Goal: Task Accomplishment & Management: Manage account settings

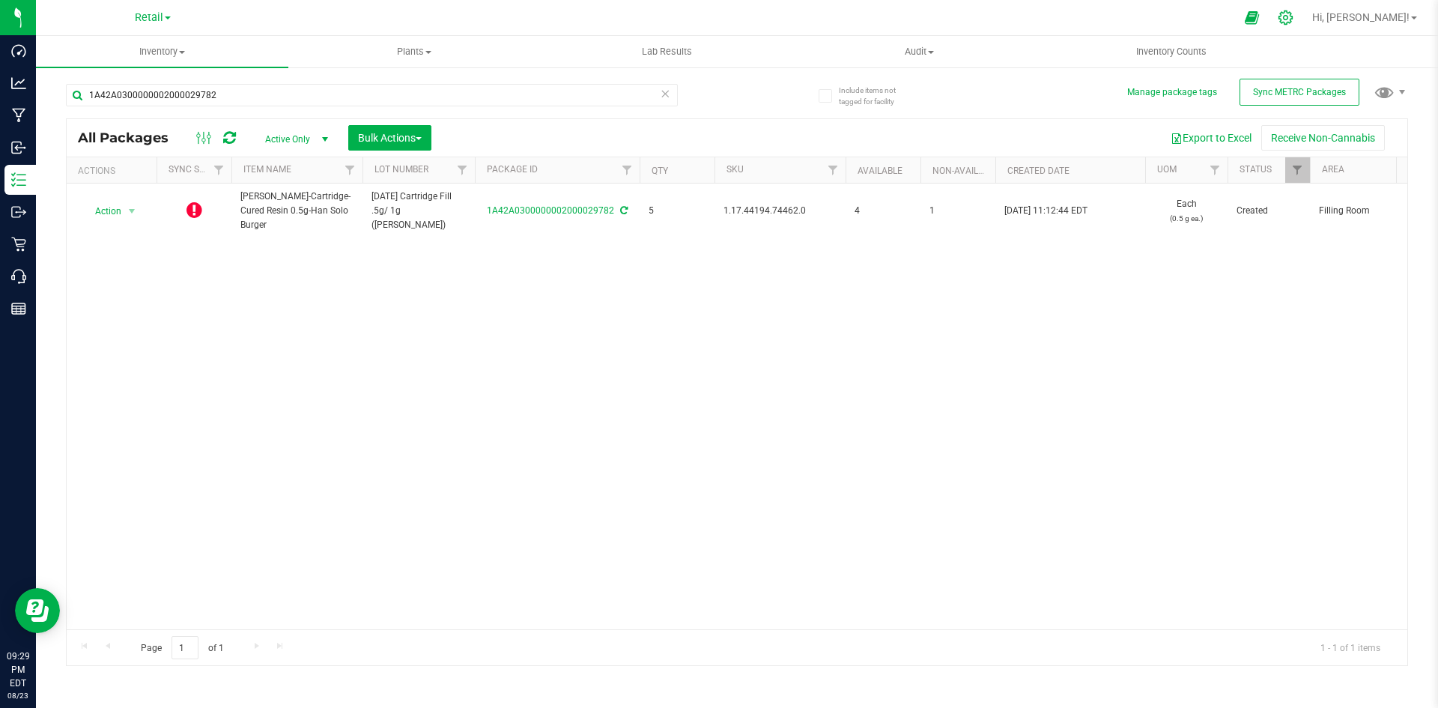
click at [1294, 22] on icon at bounding box center [1286, 18] width 16 height 16
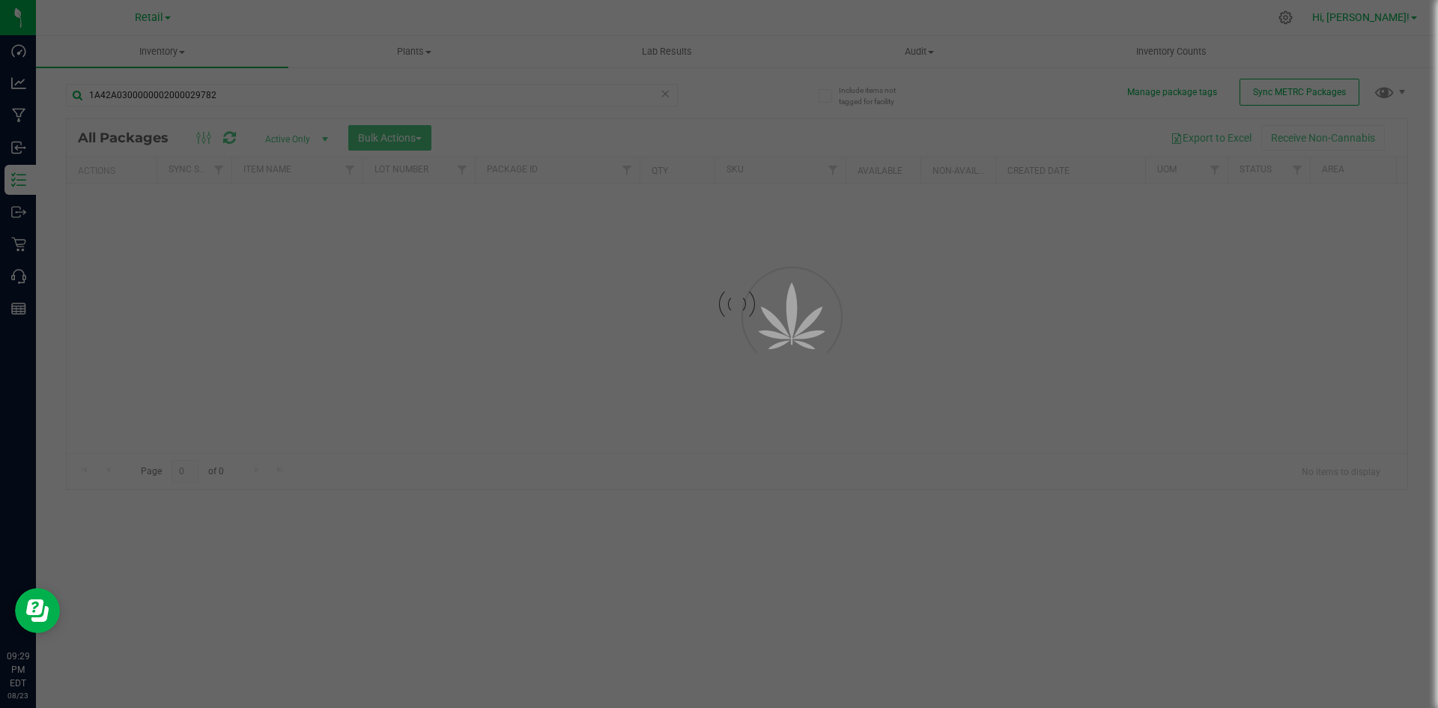
click at [1404, 16] on span "Hi, [PERSON_NAME]!" at bounding box center [1360, 17] width 97 height 12
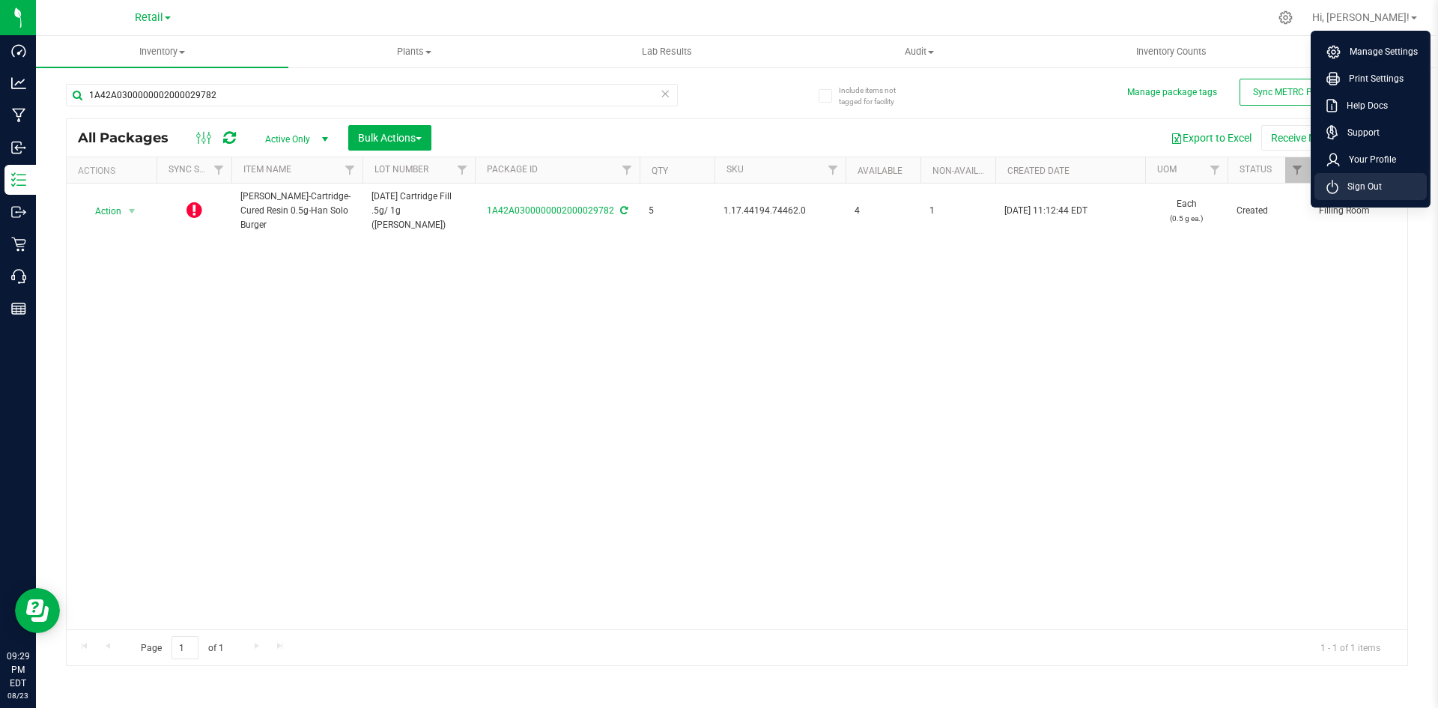
click at [1369, 192] on span "Sign Out" at bounding box center [1360, 186] width 43 height 15
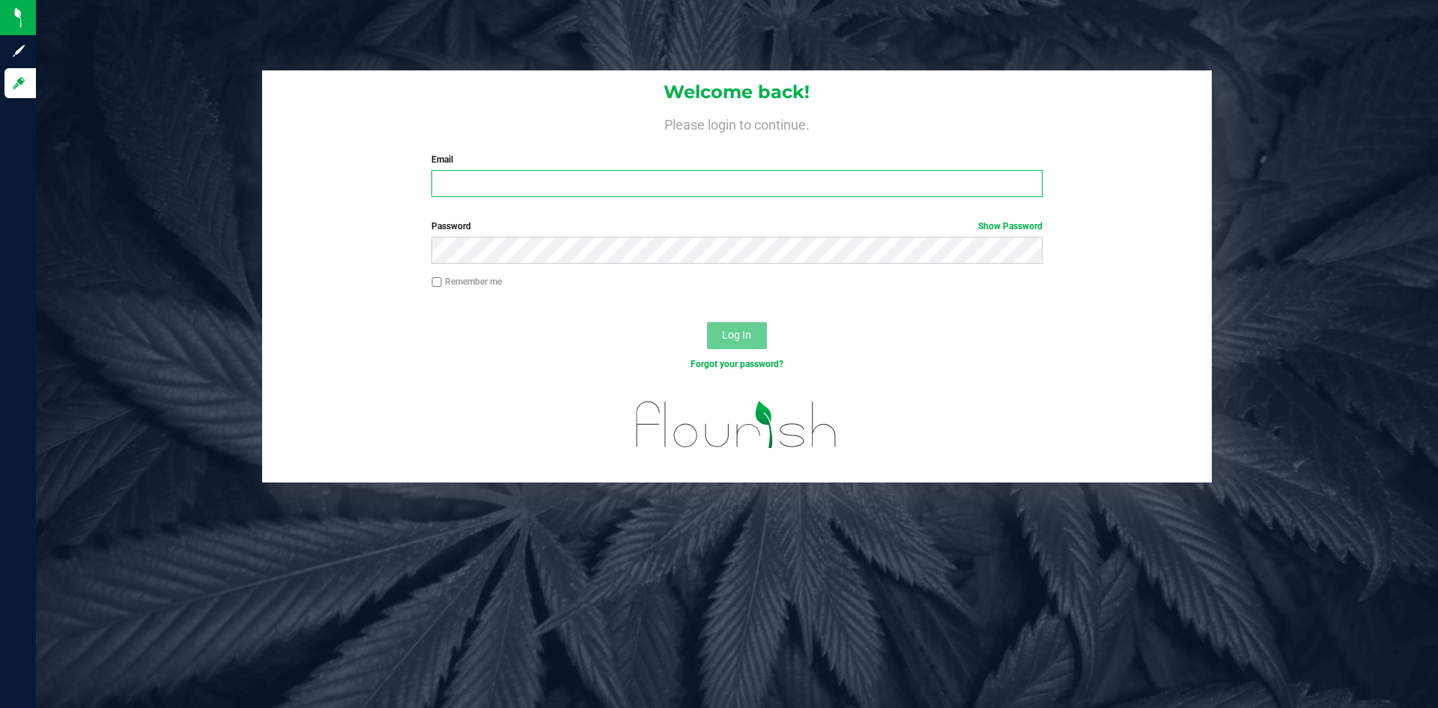
type input "dwhite@slatercenter.com"
click at [575, 179] on input "dwhite@slatercenter.com" at bounding box center [736, 183] width 610 height 27
type input "gperez@slatercenter.com"
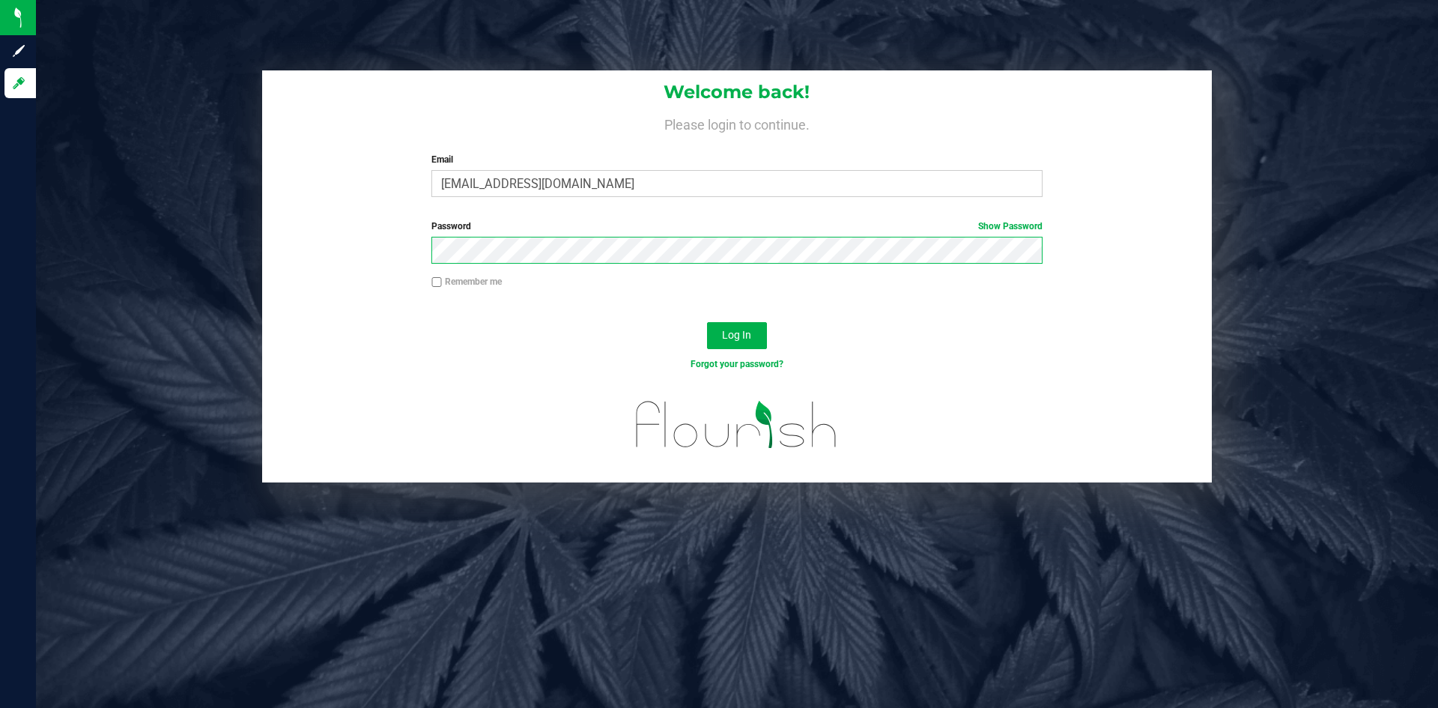
click at [707, 322] on button "Log In" at bounding box center [737, 335] width 60 height 27
